Goal: Task Accomplishment & Management: Use online tool/utility

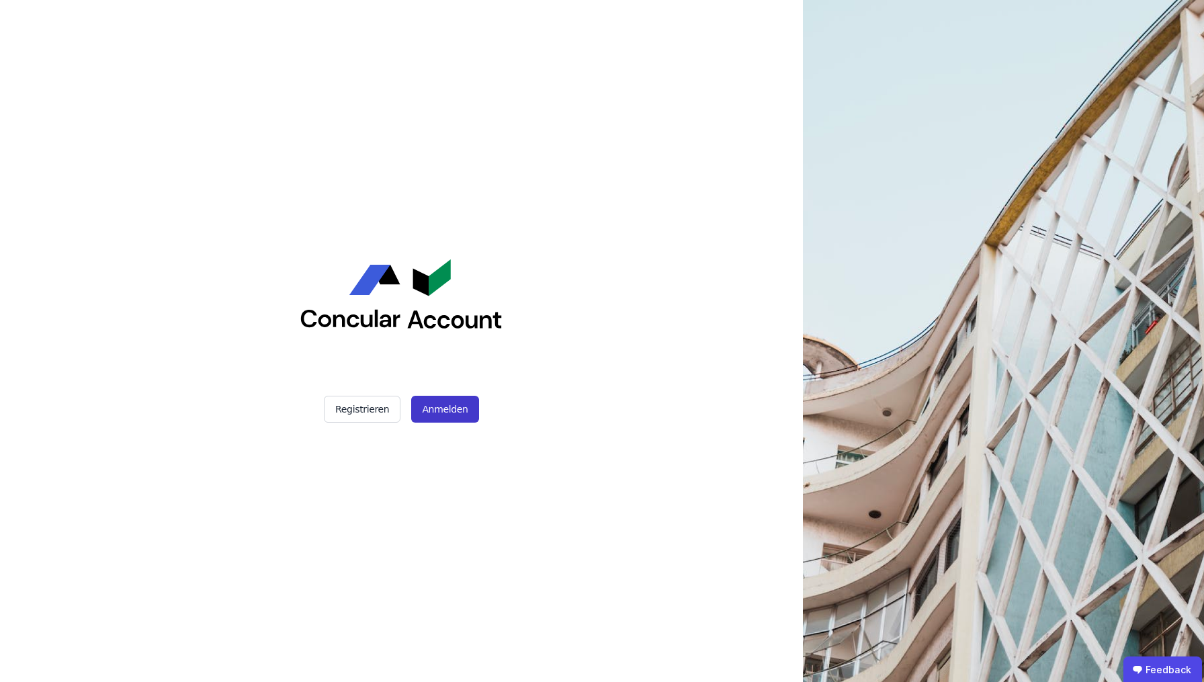
click at [464, 409] on button "Anmelden" at bounding box center [444, 409] width 67 height 27
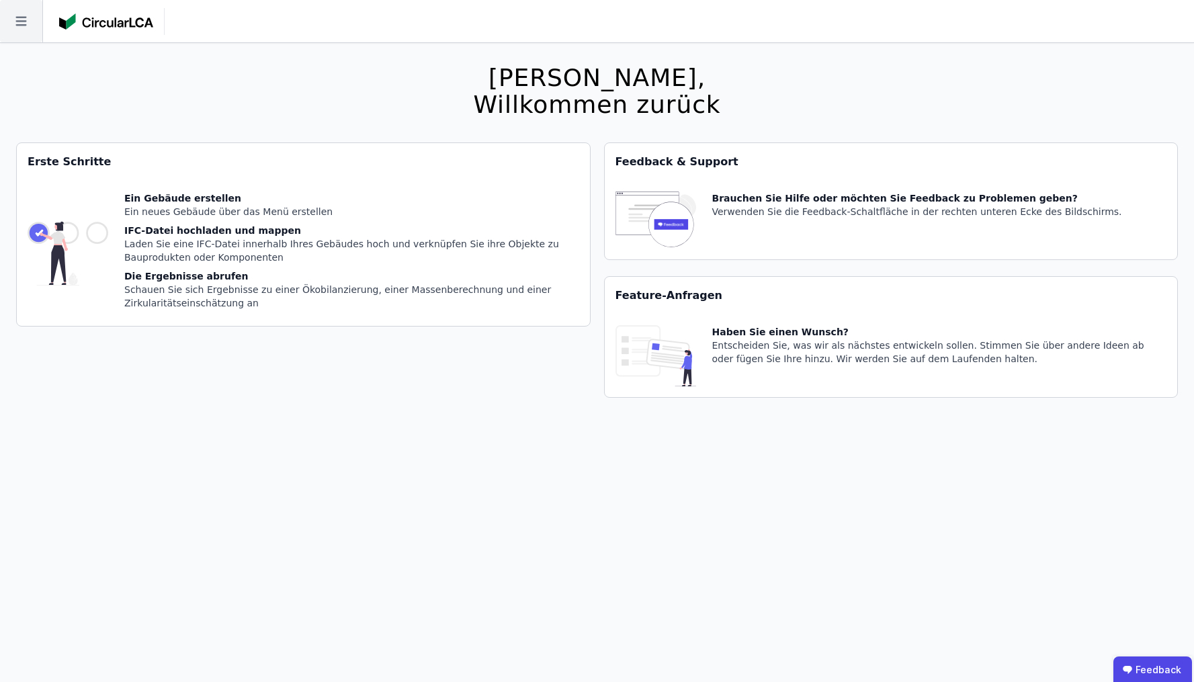
click at [22, 26] on icon at bounding box center [20, 21] width 11 height 9
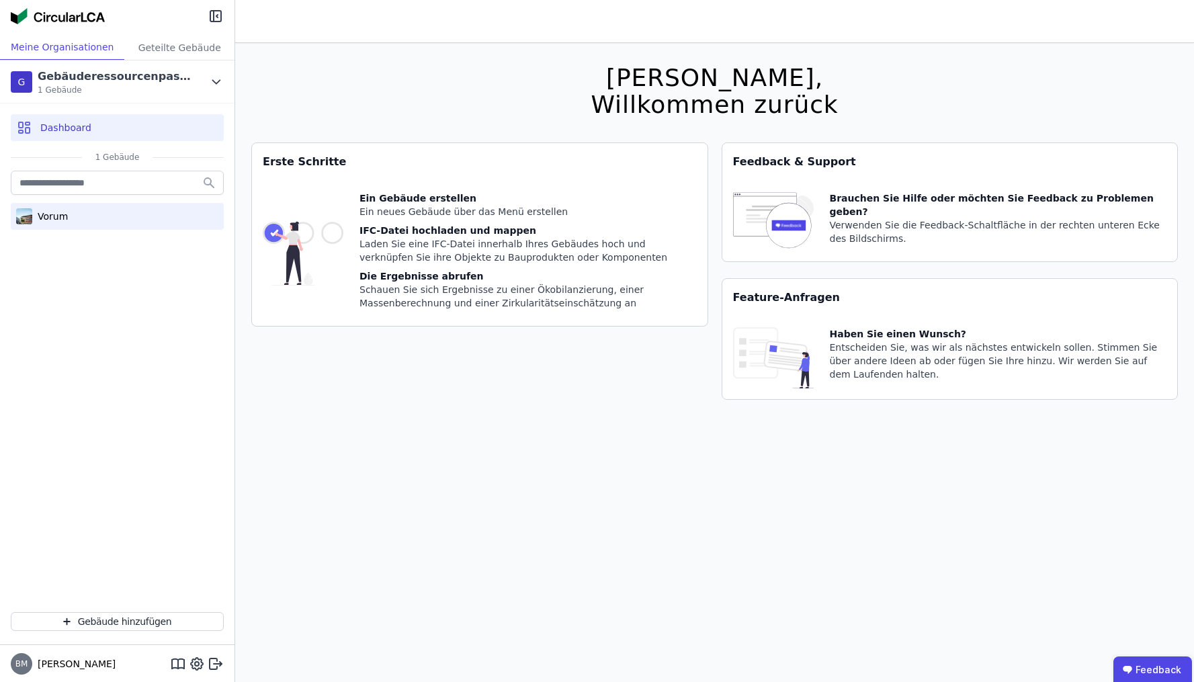
click at [84, 226] on div "Vorum" at bounding box center [117, 216] width 213 height 27
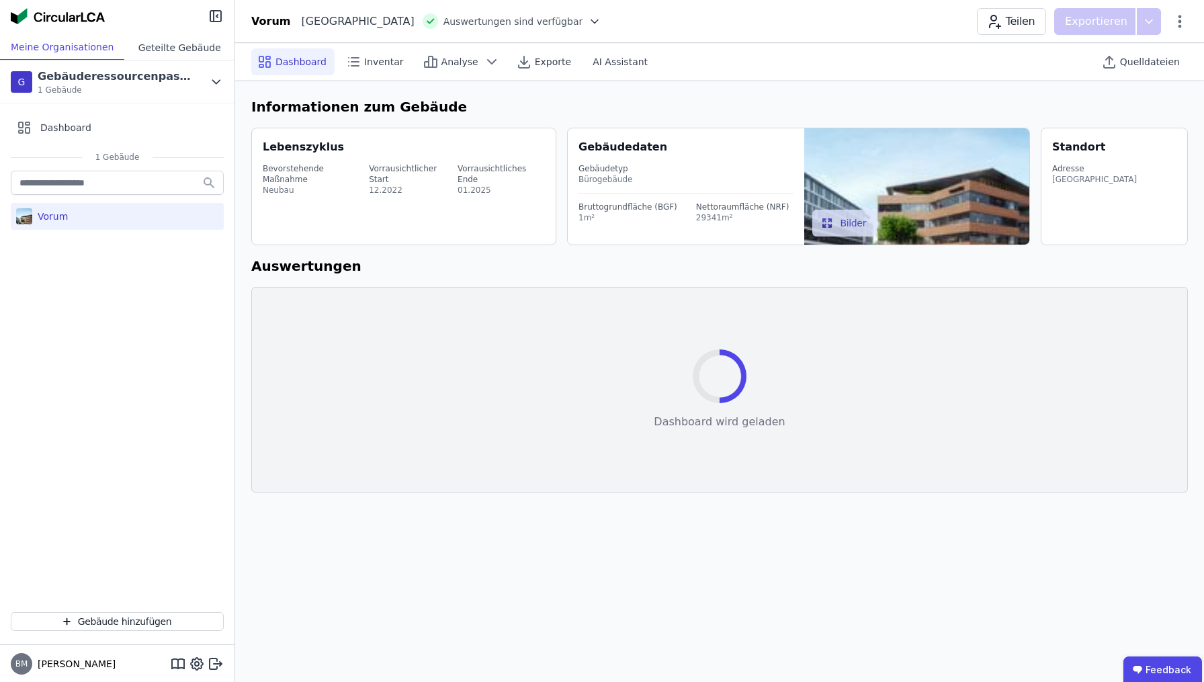
click at [200, 42] on div "Geteilte Gebäude" at bounding box center [179, 47] width 110 height 25
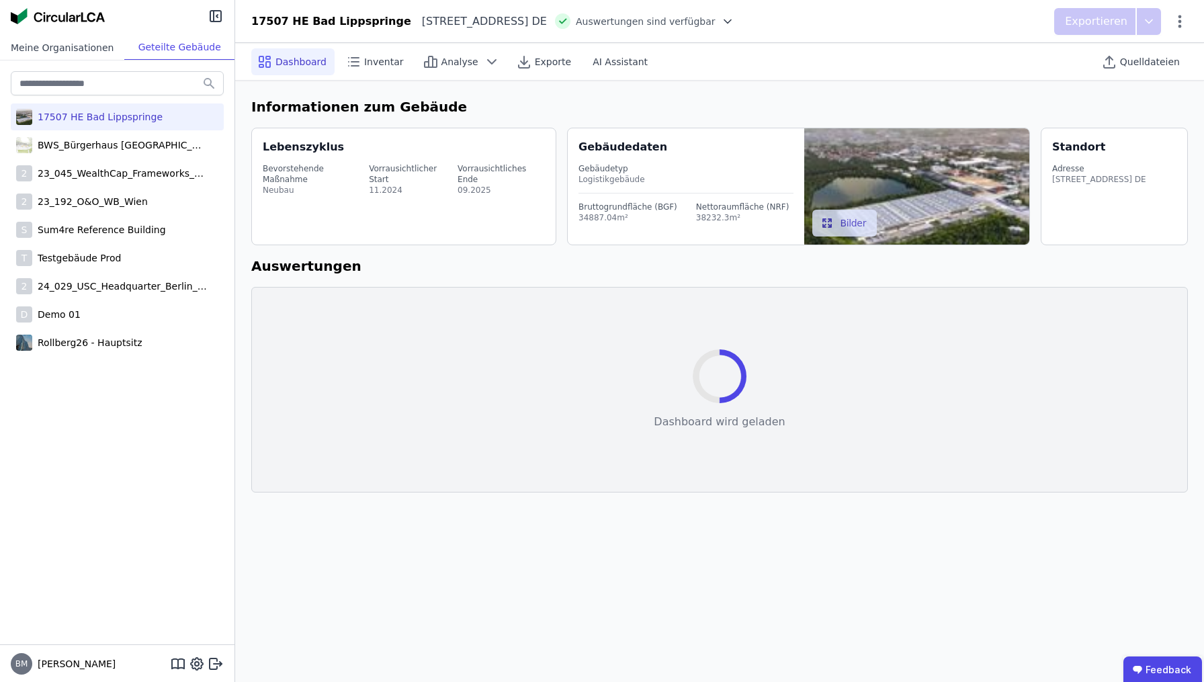
click at [77, 42] on div "Meine Organisationen" at bounding box center [62, 47] width 124 height 25
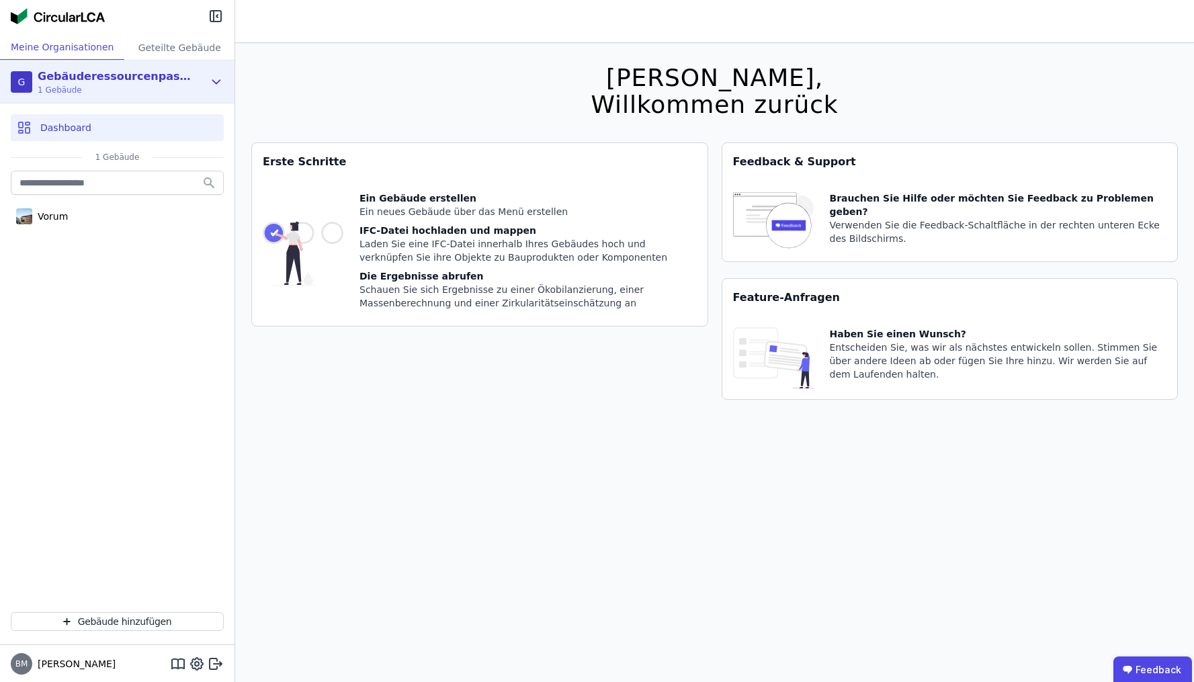
click at [182, 85] on span "1 Gebäude" at bounding box center [115, 90] width 155 height 11
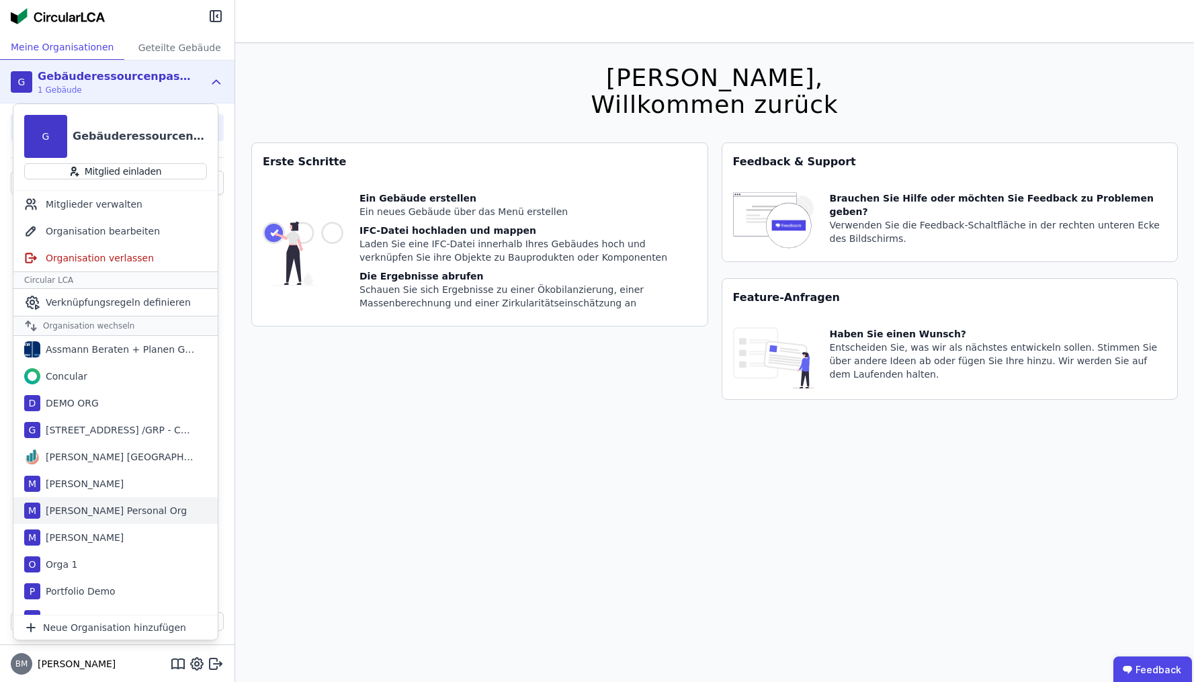
click at [102, 510] on div "[PERSON_NAME] Personal Org" at bounding box center [113, 510] width 146 height 13
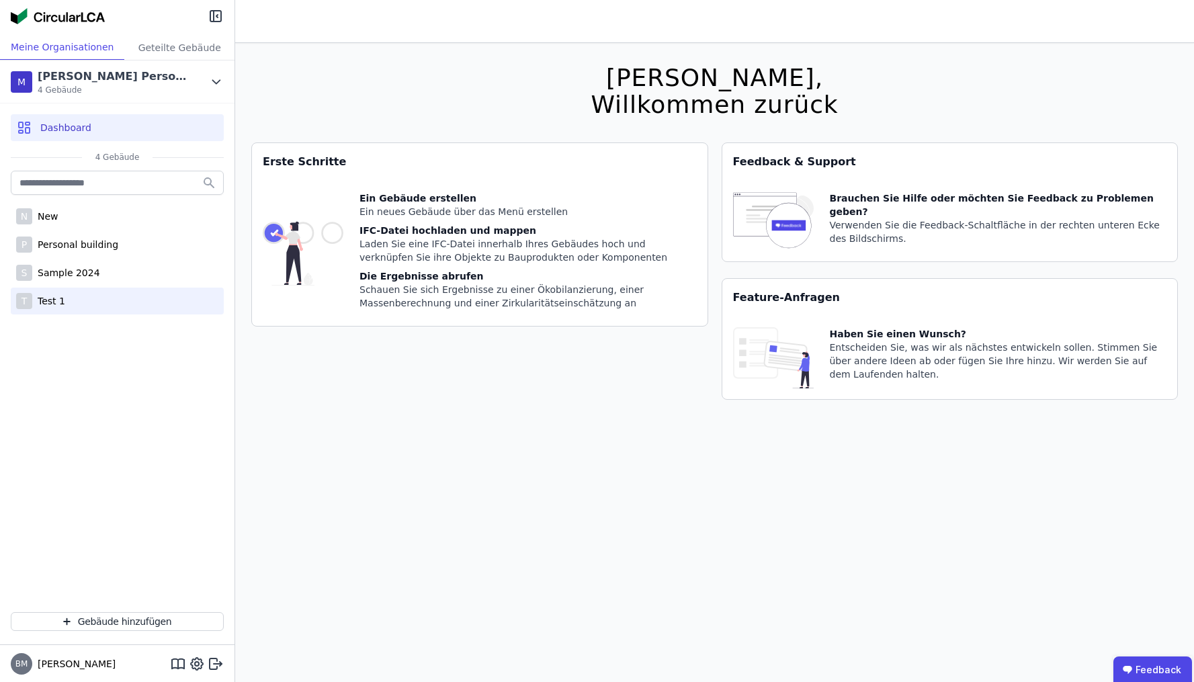
click at [62, 297] on div "Test 1" at bounding box center [48, 300] width 33 height 13
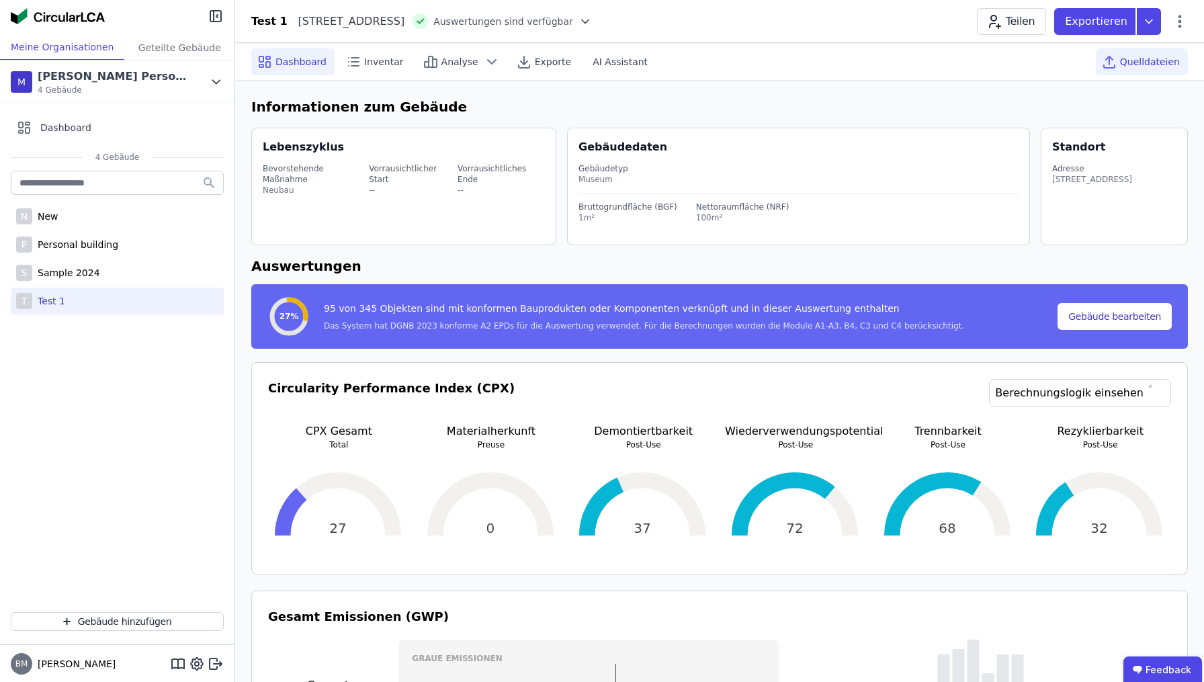
click at [1164, 71] on div "Quelldateien" at bounding box center [1142, 61] width 92 height 27
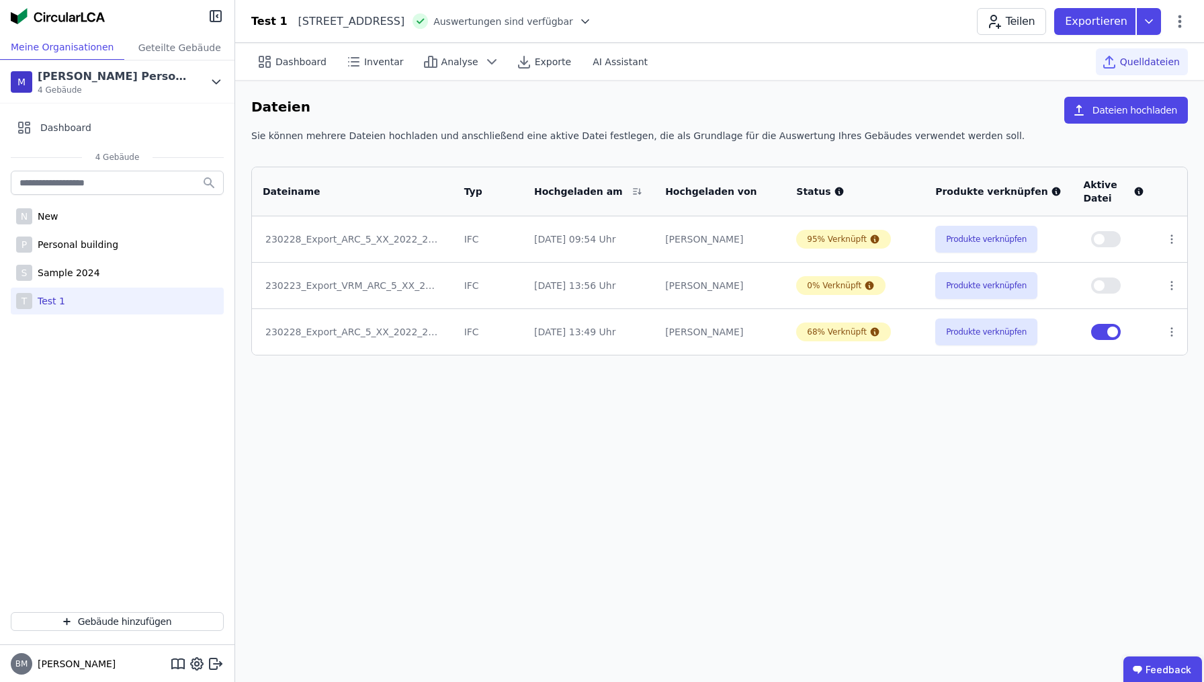
click at [1162, 63] on span "Quelldateien" at bounding box center [1150, 61] width 60 height 13
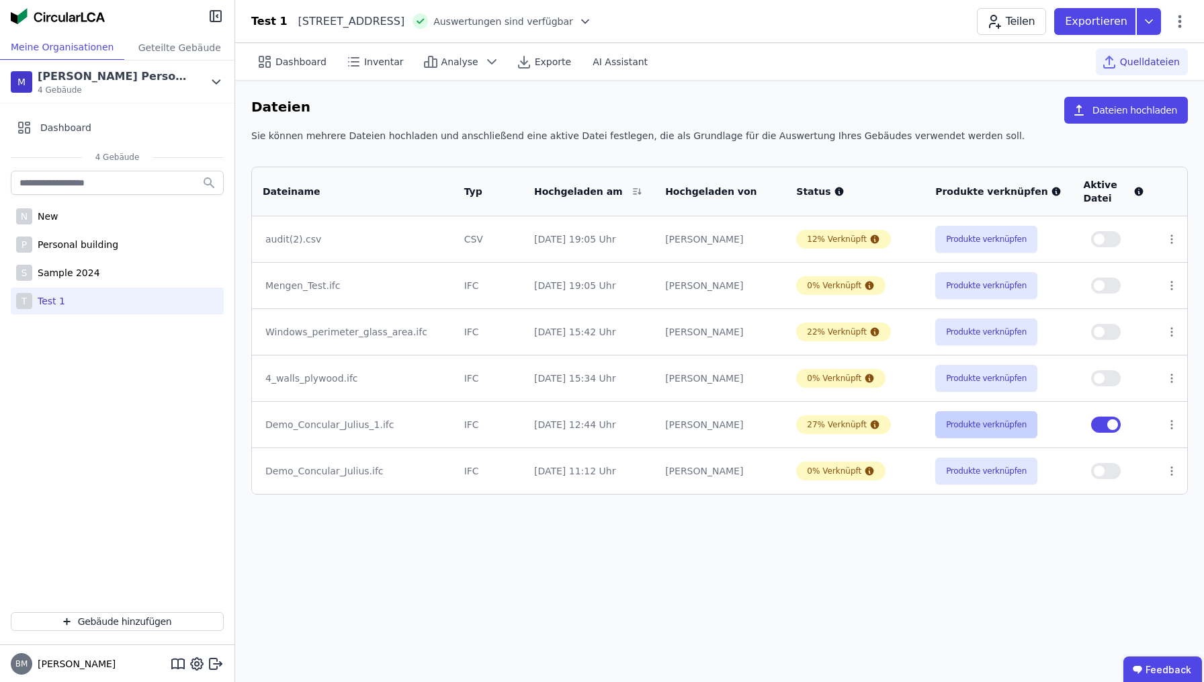
click at [992, 430] on button "Produkte verknüpfen" at bounding box center [986, 424] width 102 height 27
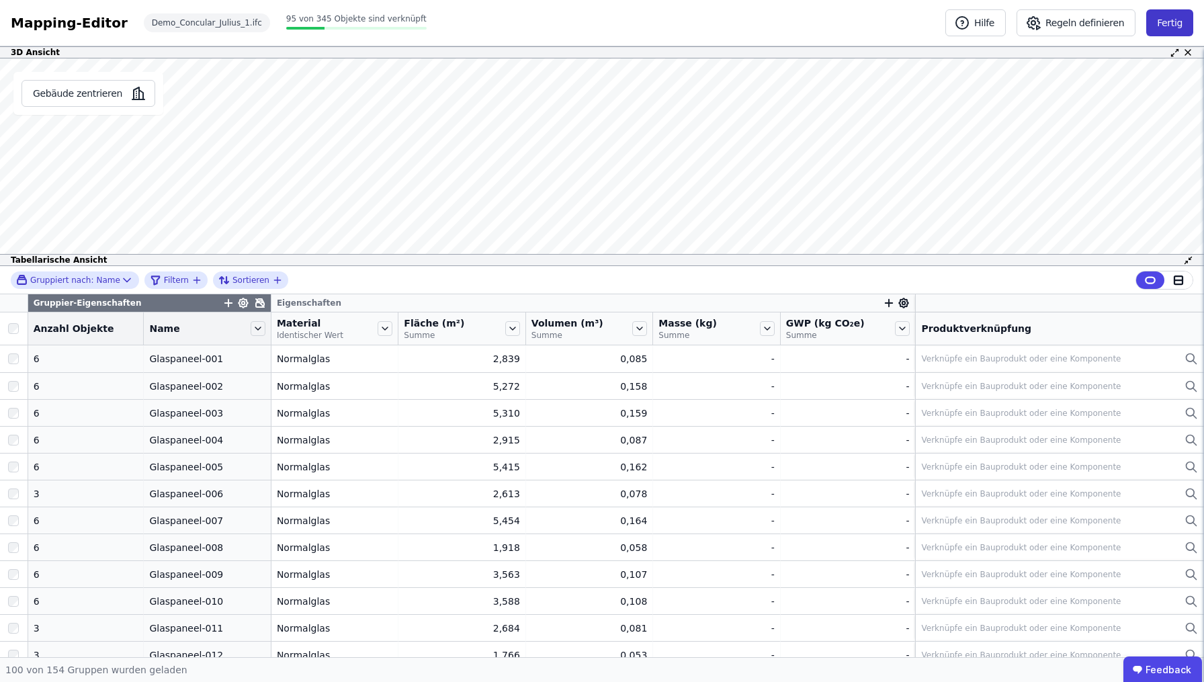
click at [1176, 19] on button "Fertig" at bounding box center [1169, 22] width 47 height 27
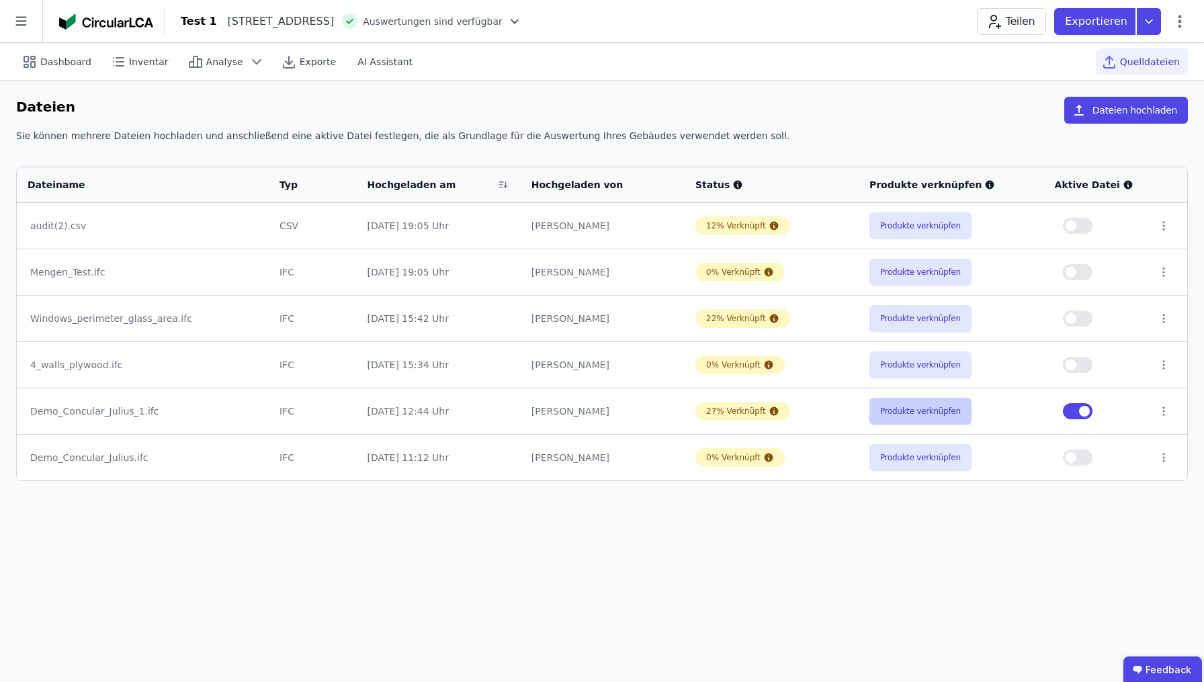
click at [924, 413] on button "Produkte verknüpfen" at bounding box center [920, 411] width 102 height 27
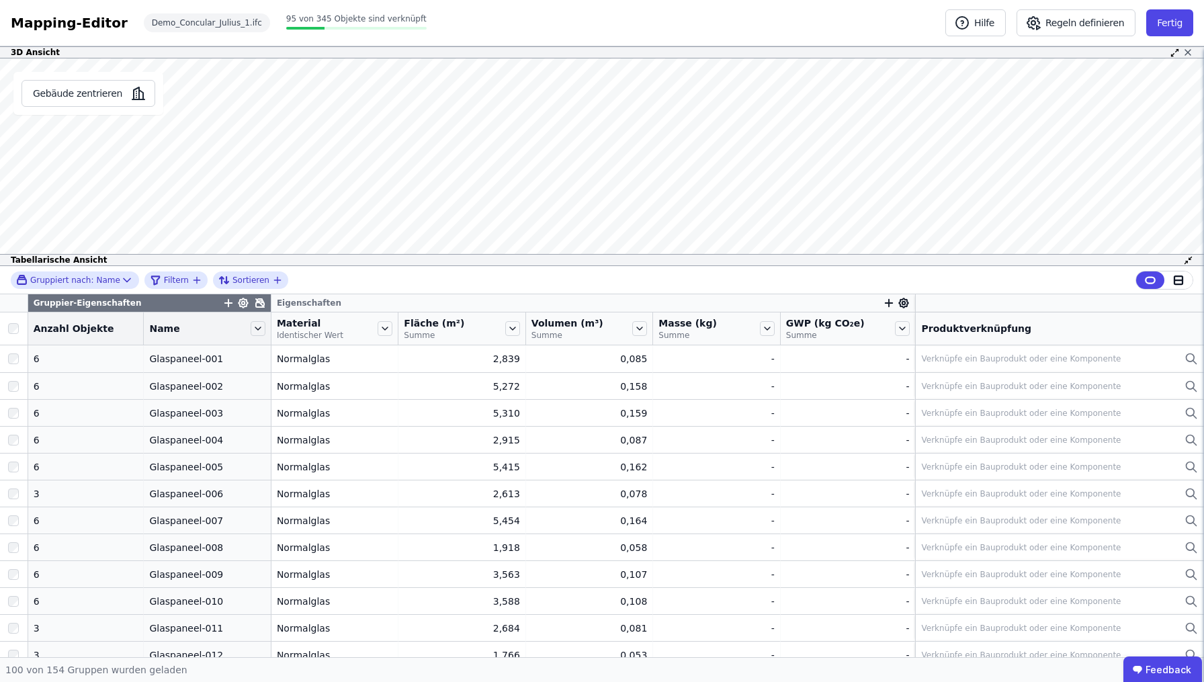
click at [1191, 48] on icon at bounding box center [1188, 52] width 11 height 11
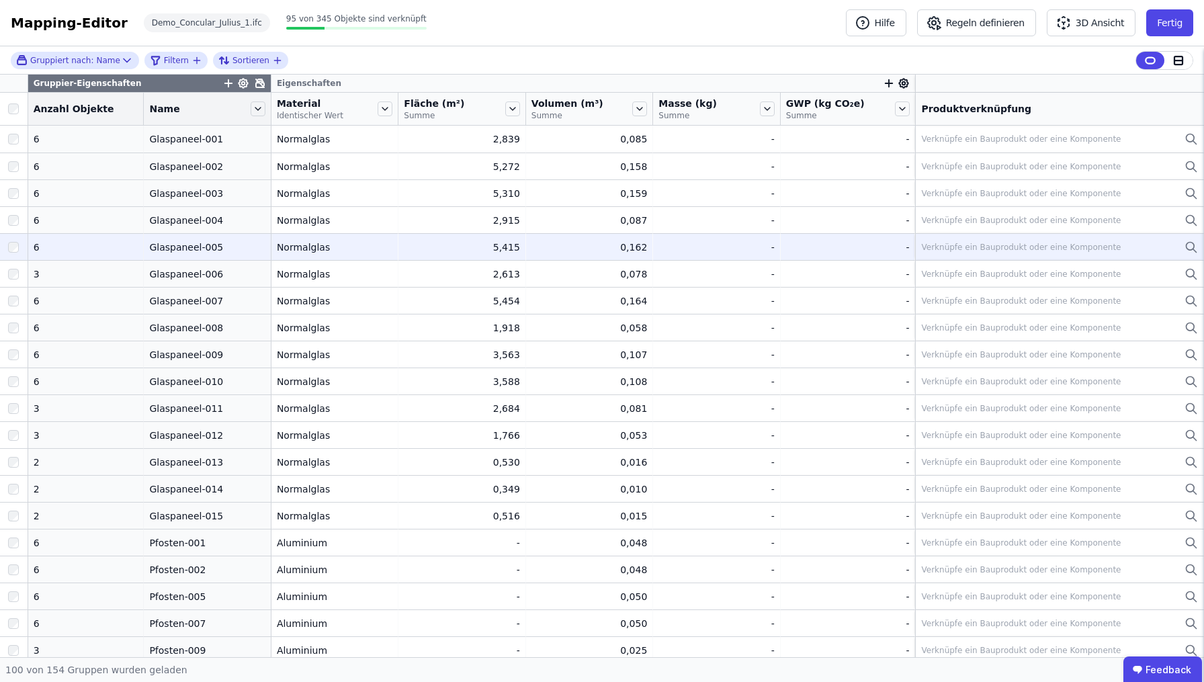
click at [1036, 242] on div "Verknüpfe ein Bauprodukt oder eine Komponente" at bounding box center [1021, 247] width 200 height 11
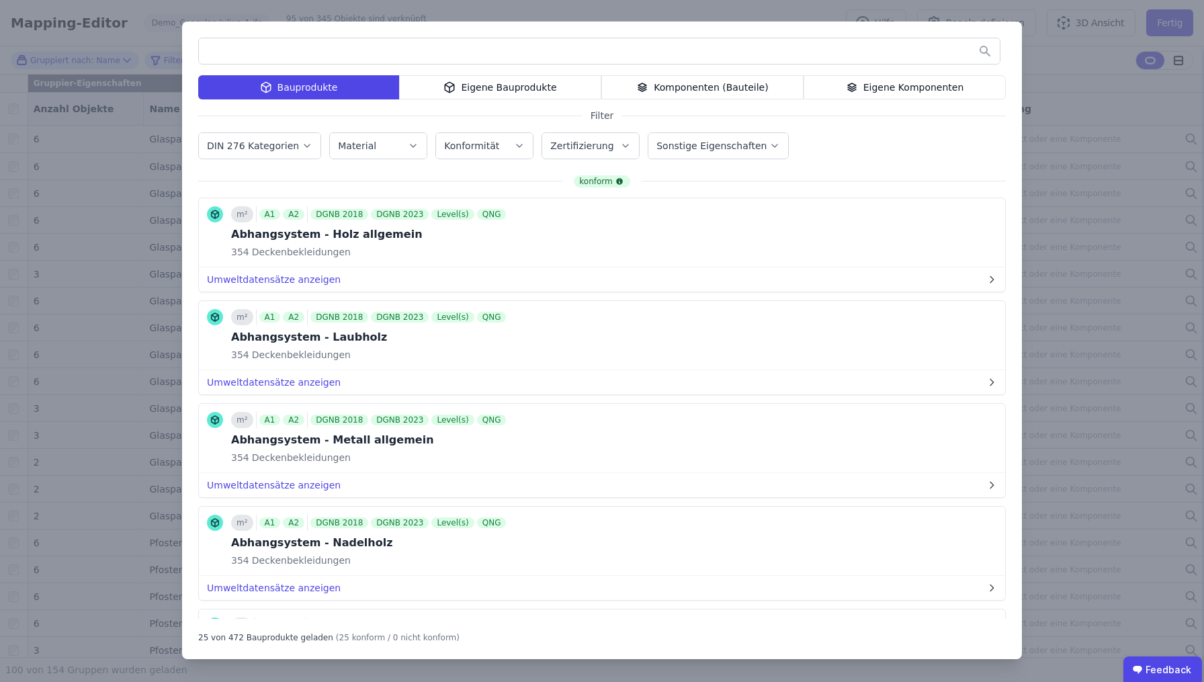
click at [554, 89] on div "Eigene Bauprodukte" at bounding box center [500, 87] width 202 height 24
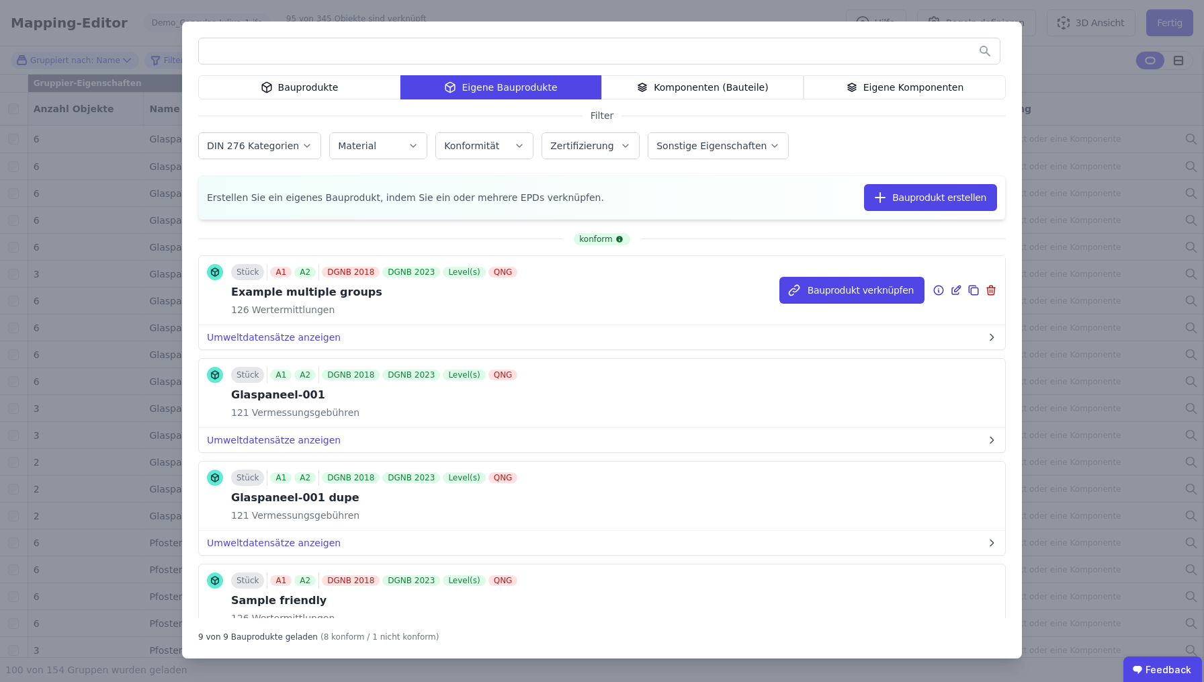
click at [955, 291] on icon at bounding box center [958, 289] width 6 height 6
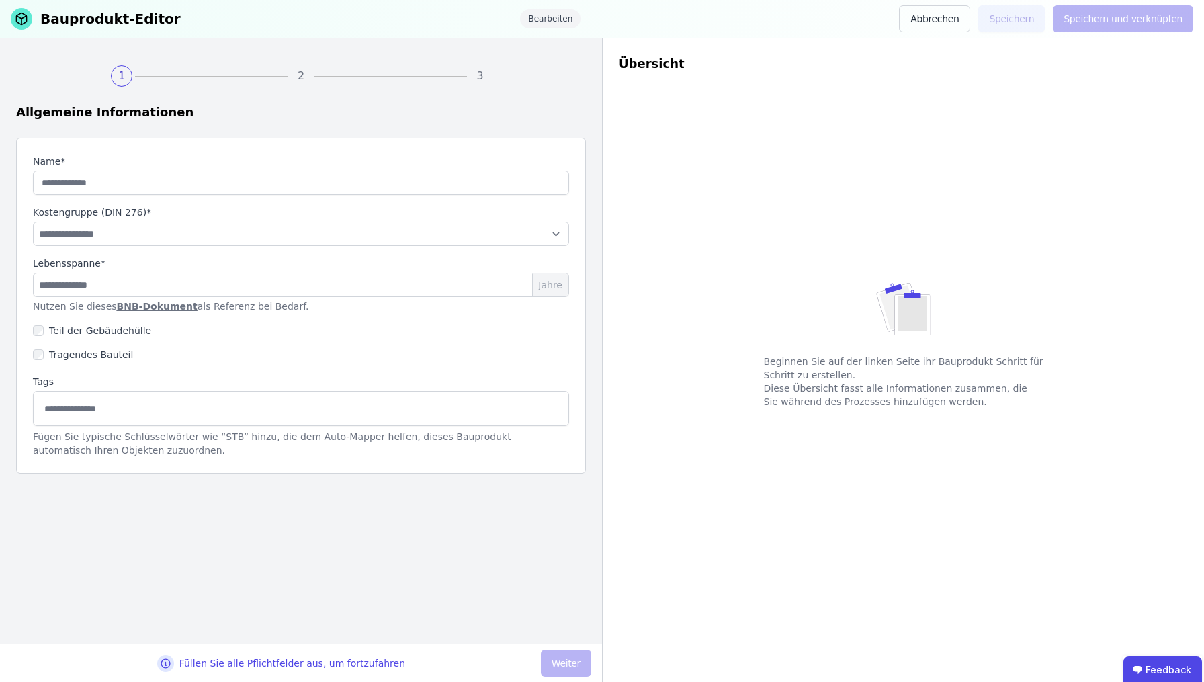
type input "**********"
type input "**"
select select "**********"
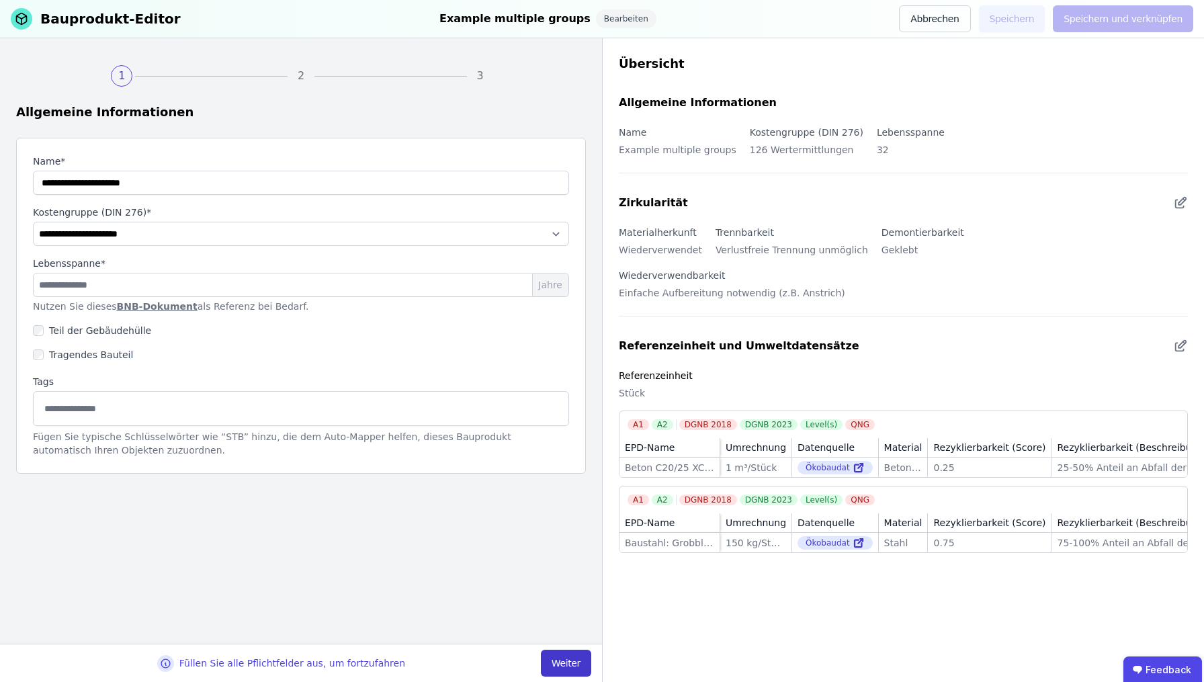
click at [585, 669] on button "Weiter" at bounding box center [566, 663] width 50 height 27
select select "**********"
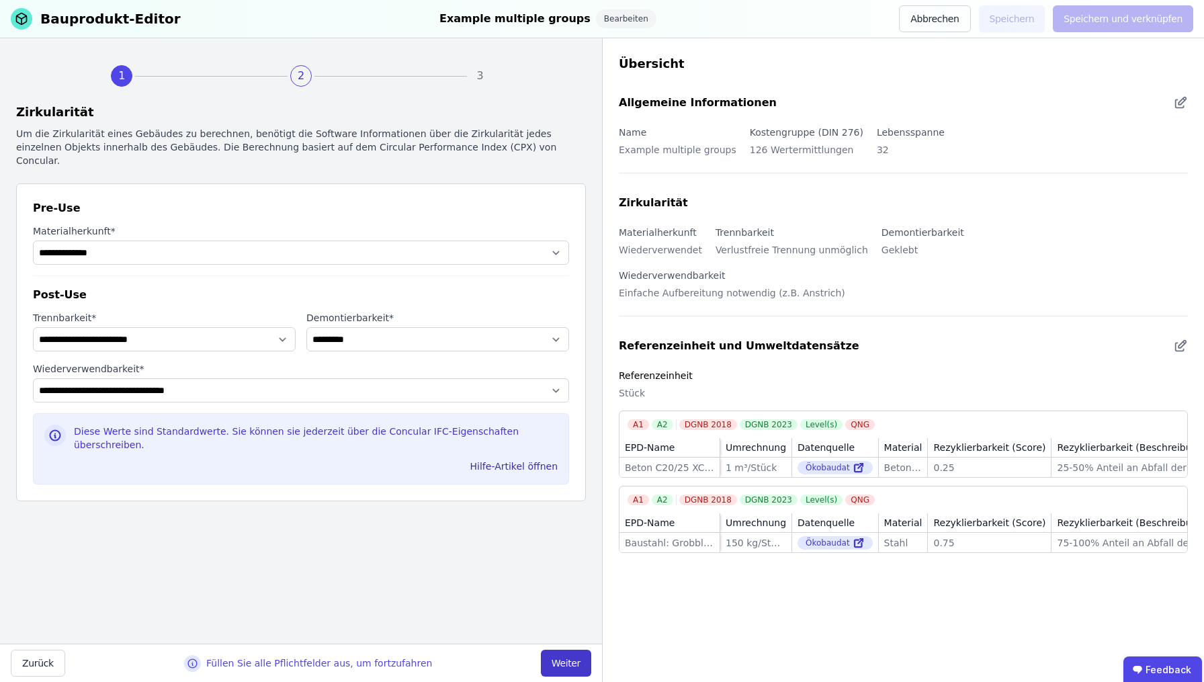
click at [573, 661] on button "Weiter" at bounding box center [566, 663] width 50 height 27
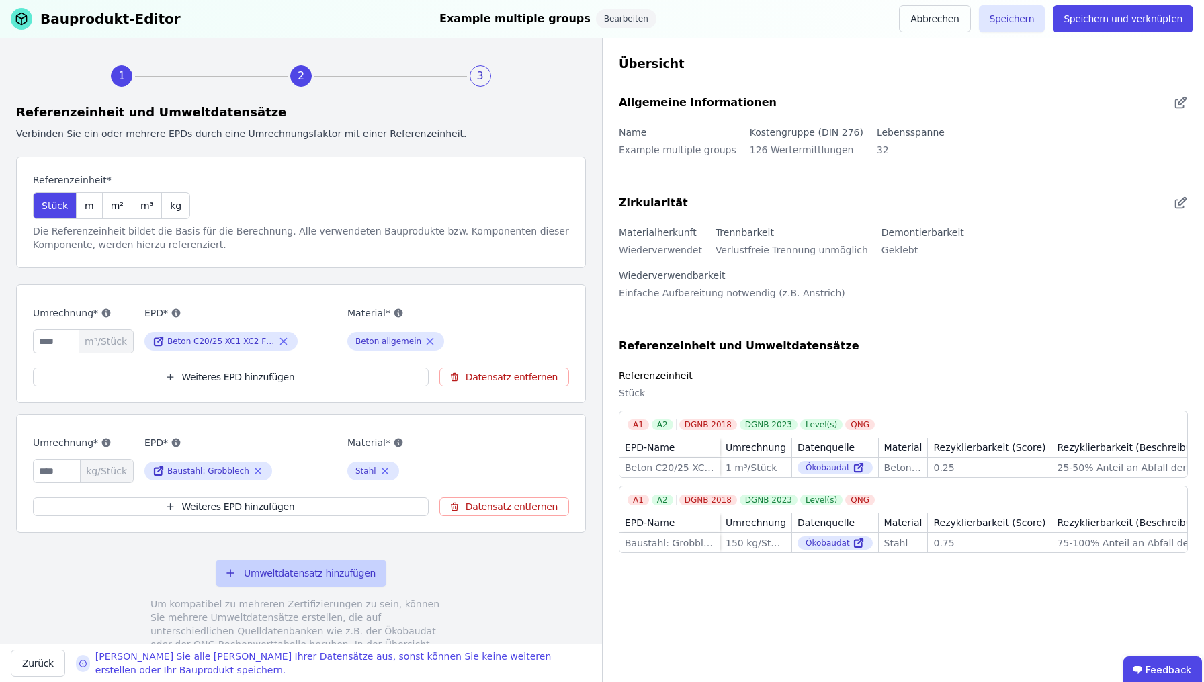
click at [346, 568] on button "Umweltdatensatz hinzufügen" at bounding box center [301, 573] width 171 height 27
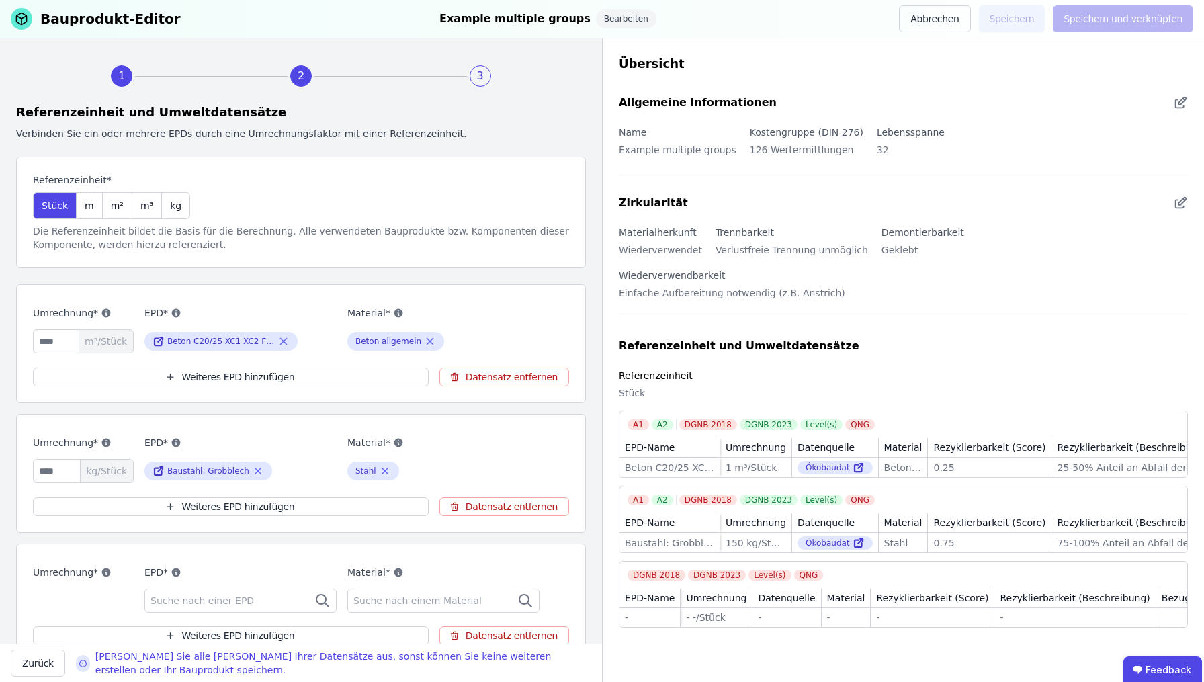
click at [285, 607] on div "Suche nach einer EPD" at bounding box center [240, 601] width 192 height 24
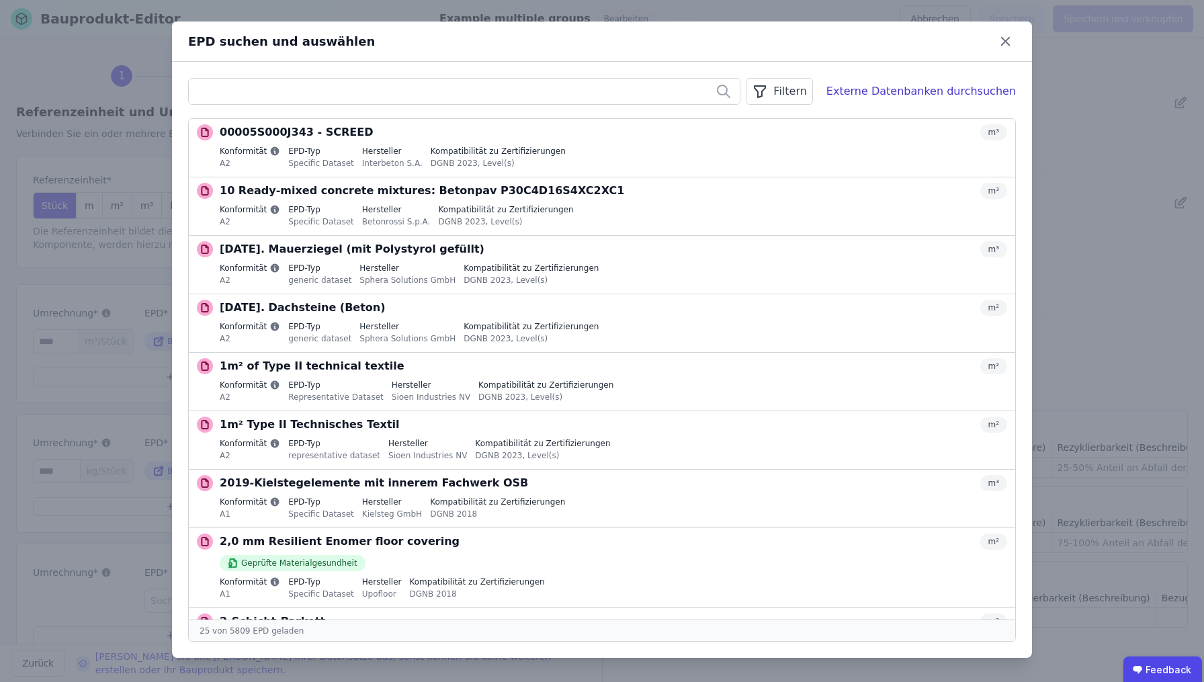
click at [768, 93] on icon "button" at bounding box center [760, 91] width 16 height 16
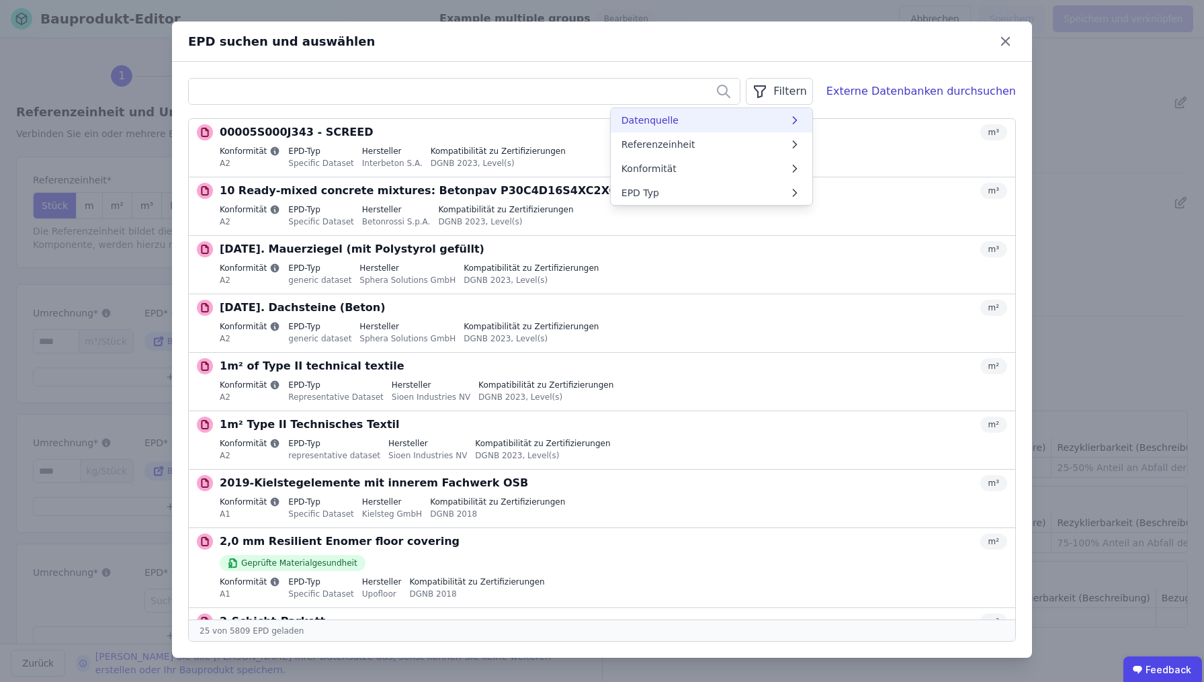
click at [761, 116] on li "Datenquelle" at bounding box center [712, 120] width 202 height 24
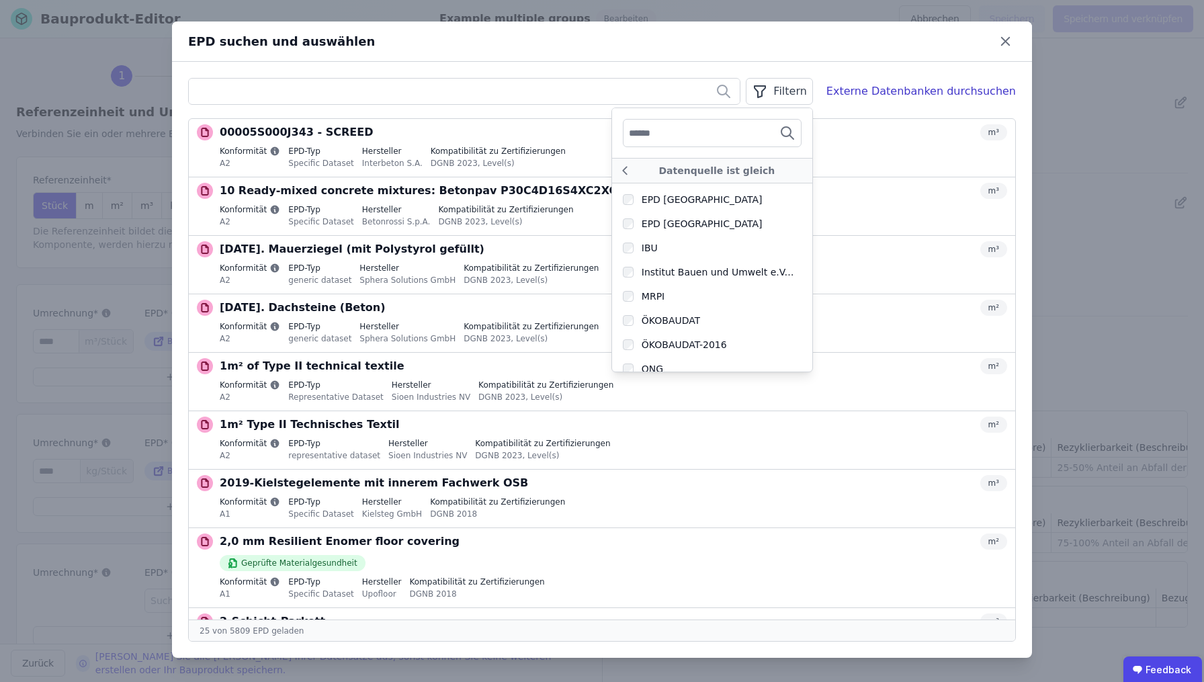
scroll to position [296, 0]
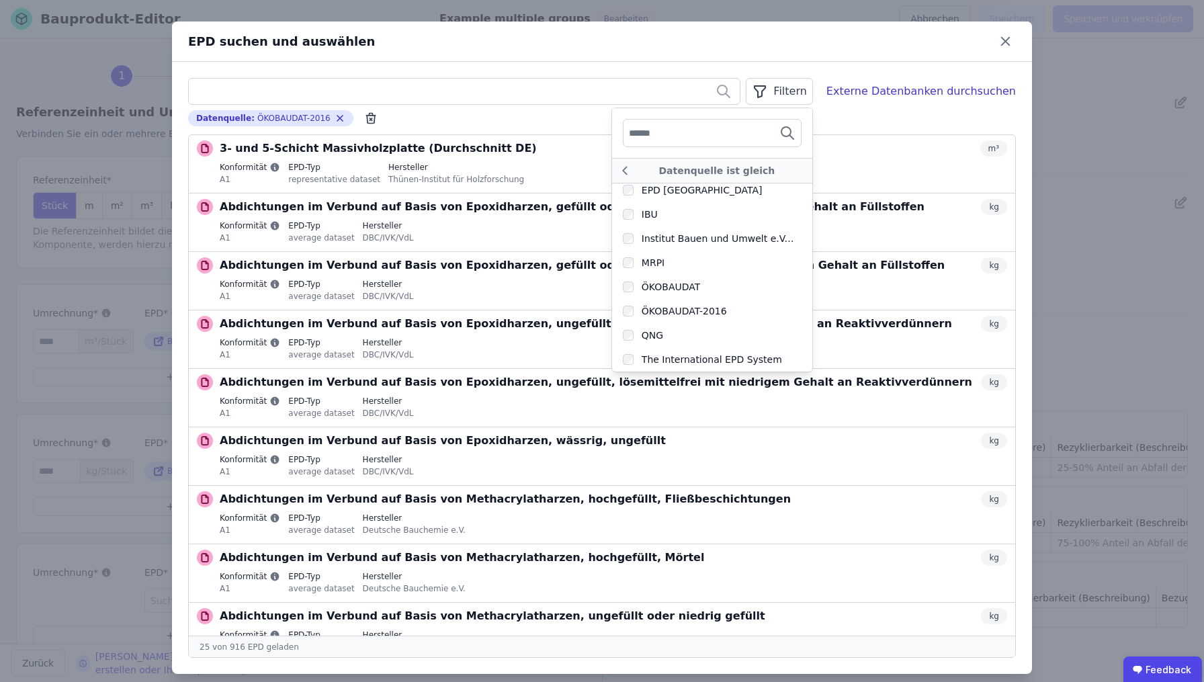
click at [722, 58] on div "EPD suchen und auswählen" at bounding box center [602, 42] width 860 height 40
